Goal: Task Accomplishment & Management: Manage account settings

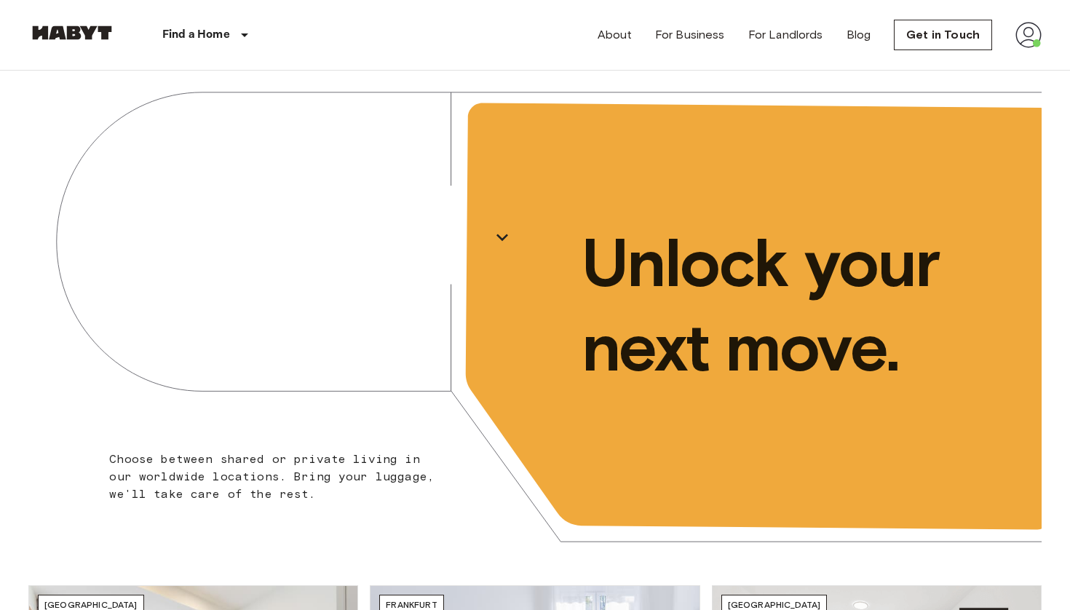
click at [1046, 29] on nav "Find a Home [GEOGRAPHIC_DATA] [GEOGRAPHIC_DATA] [GEOGRAPHIC_DATA] [GEOGRAPHIC_D…" at bounding box center [535, 35] width 1048 height 70
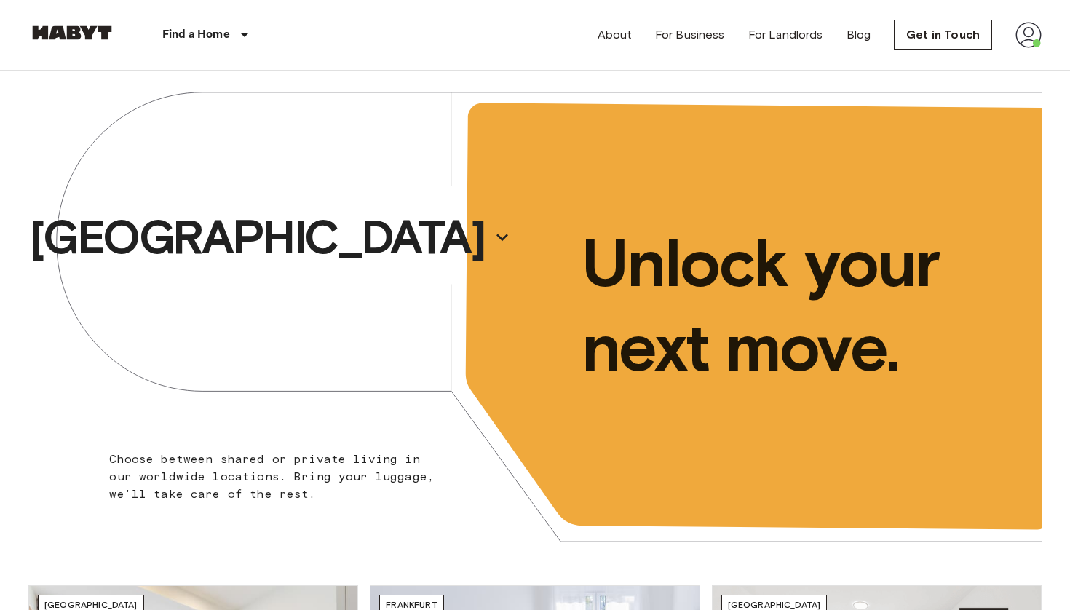
click at [1034, 31] on img at bounding box center [1028, 35] width 26 height 26
click at [989, 57] on li "Profile" at bounding box center [985, 61] width 146 height 26
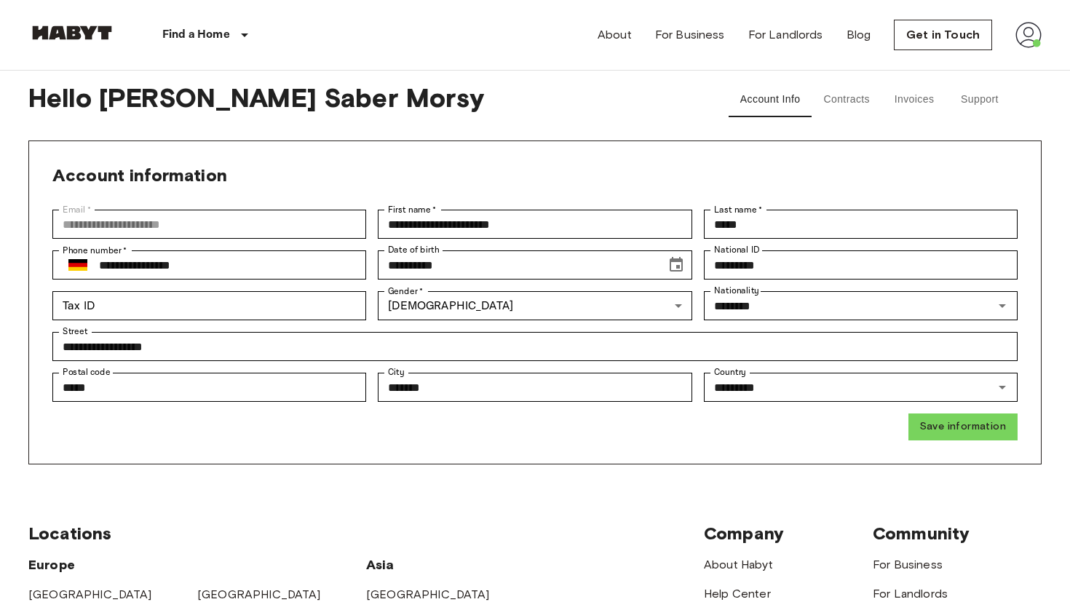
click at [1027, 36] on img at bounding box center [1028, 35] width 26 height 26
click at [871, 83] on div at bounding box center [535, 305] width 1070 height 610
click at [905, 92] on button "Invoices" at bounding box center [913, 99] width 65 height 35
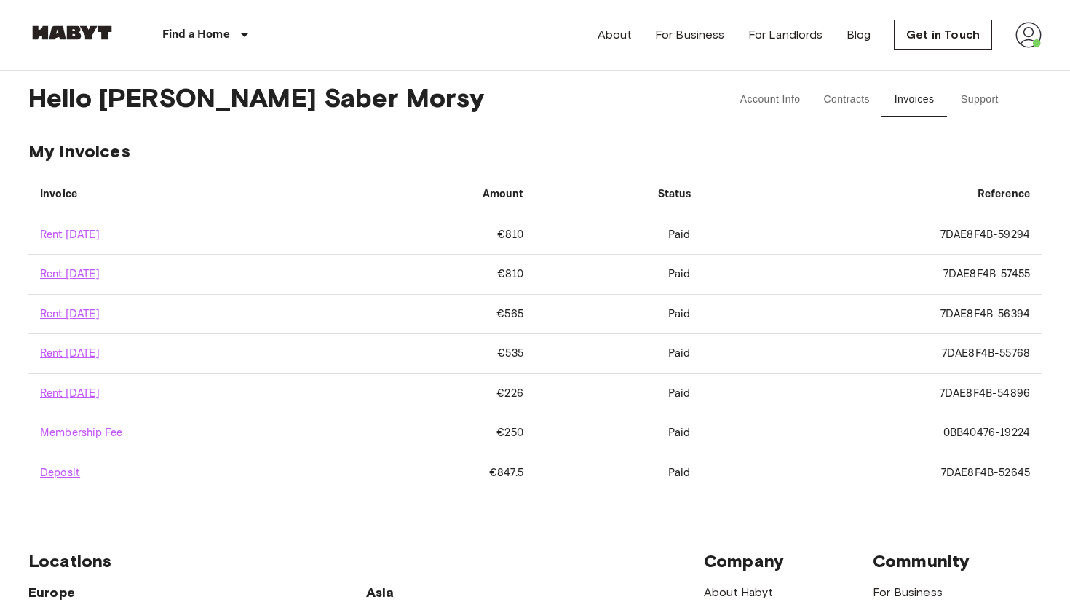
click at [975, 95] on button "Support" at bounding box center [979, 99] width 65 height 35
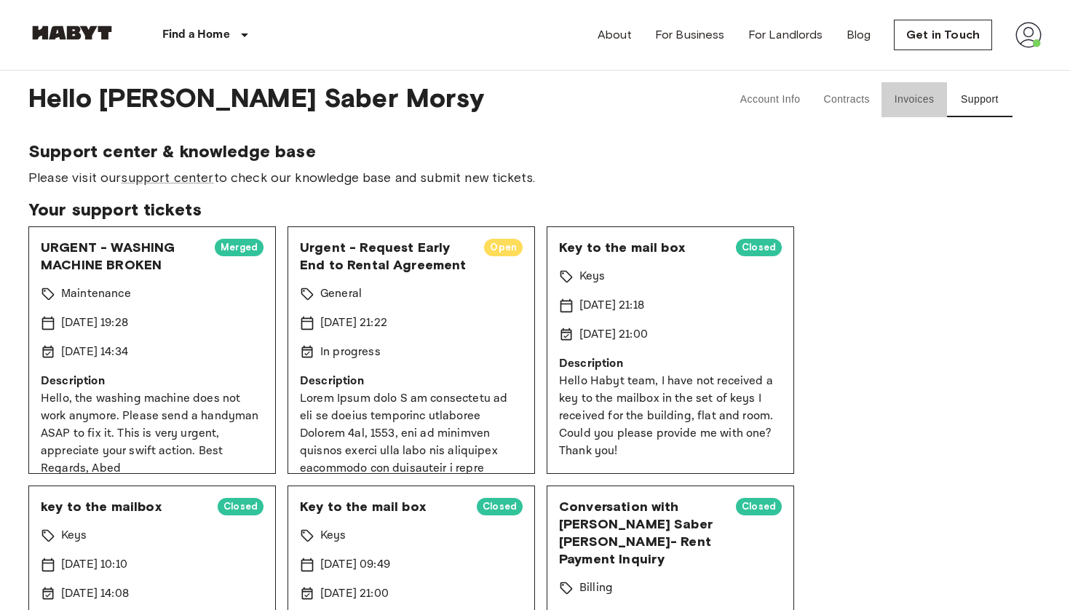
click at [902, 105] on button "Invoices" at bounding box center [913, 99] width 65 height 35
